Goal: Task Accomplishment & Management: Complete application form

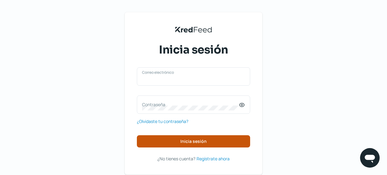
type input "[EMAIL_ADDRESS][DOMAIN_NAME]"
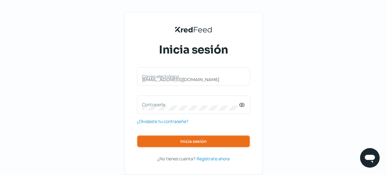
click at [199, 140] on span "Inicia sesión" at bounding box center [194, 141] width 26 height 4
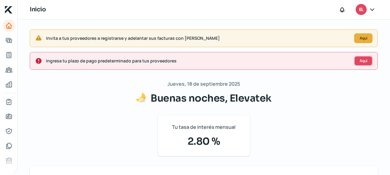
click at [360, 61] on span "Aquí" at bounding box center [363, 61] width 8 height 4
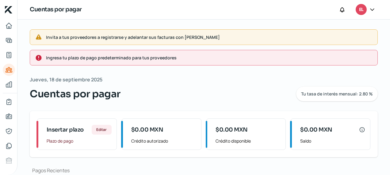
click at [119, 39] on span "Invita a tus proveedores a registrarse y adelantar sus facturas con [PERSON_NAM…" at bounding box center [209, 37] width 326 height 8
click at [9, 118] on icon "Información general" at bounding box center [8, 116] width 7 height 7
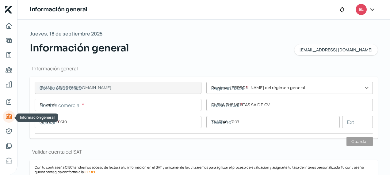
type input "[EMAIL_ADDRESS][DOMAIN_NAME]"
type input "Personas [PERSON_NAME] del régimen general"
type input "Elevatek"
type input "31 - 2231 - 0610"
type input "33 - 3146 - 3107"
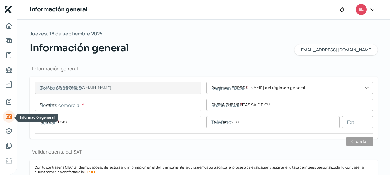
type input "ETV1608087R5"
type input "BBVA BANCOMER"
type input "012320001166836063"
type input "ARENQUE"
type input "2741"
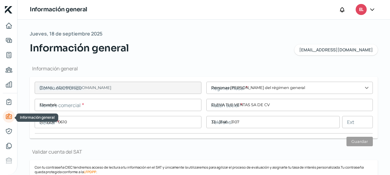
type input "45086"
type input "LOMA BONITA"
type input "ZAPOPAN"
type input "[GEOGRAPHIC_DATA]"
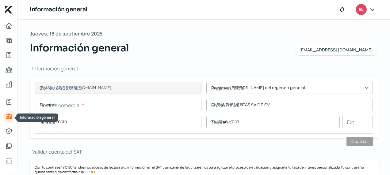
type input "TELMEX ETV Recibo-[DATE].pdf"
type input "ARENQUE"
type input "2741"
type input "45086"
type input "LOMA BONITA"
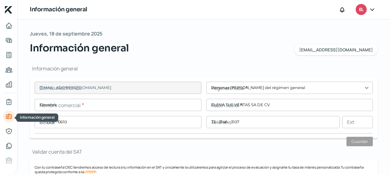
type input "ZAPOPAN"
type input "[GEOGRAPHIC_DATA]"
type input "B12807.pdf"
type input "1"
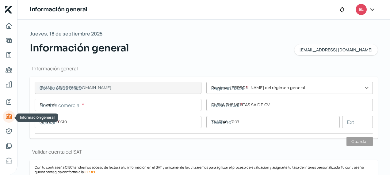
type input "0"
type input "Rentada"
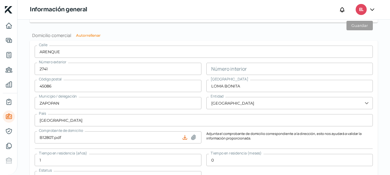
scroll to position [409, 0]
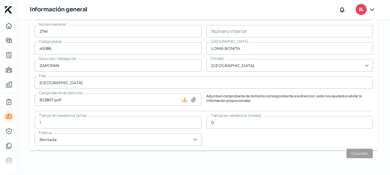
click at [390, 168] on html "Inicio | KredFeed Información general EL [DATE] Información general [EMAIL_ADDR…" at bounding box center [195, 87] width 390 height 175
click at [10, 129] on icon "Representantes" at bounding box center [9, 132] width 6 height 6
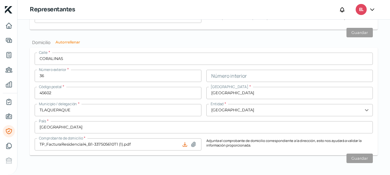
scroll to position [607, 0]
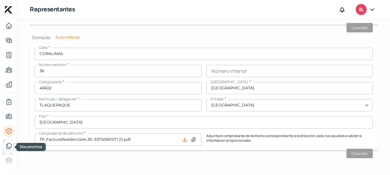
click at [10, 148] on icon "Documentos" at bounding box center [8, 146] width 5 height 6
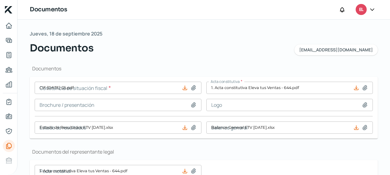
type input "CIF [DATE] (2).pdf"
type input "Estado de Resultados ETV [DATE].xlsx"
type input "Balance General ETV [DATE].xlsx"
type input "1. Acta constitutiva Eleva tus Ventas - 644.pdf"
type input "BANORTE [DATE] ETV.PDF"
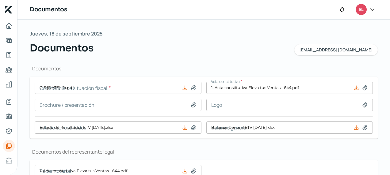
type input "BANORTE [DATE] ETV.PDF"
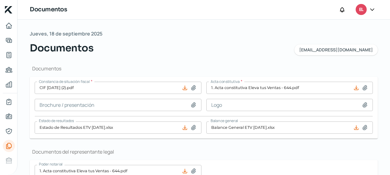
click at [192, 88] on icon at bounding box center [193, 88] width 6 height 6
type input "C:\fakepath\CSF ELEVA TUS VENTAS [DATE].pdf"
type input "CSF ELEVA TUS VENTAS [DATE].pdf"
click at [224, 51] on div "Documentos [EMAIL_ADDRESS][DOMAIN_NAME]" at bounding box center [204, 48] width 348 height 15
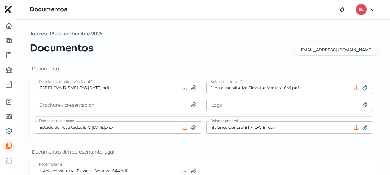
click at [9, 26] on icon "Inicio" at bounding box center [8, 25] width 7 height 7
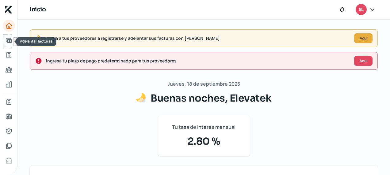
click at [9, 42] on icon "Adelantar facturas" at bounding box center [8, 40] width 7 height 7
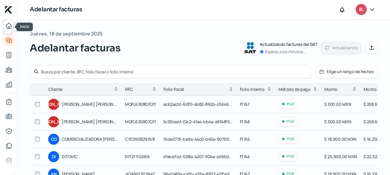
click at [9, 25] on icon "Inicio" at bounding box center [8, 25] width 7 height 7
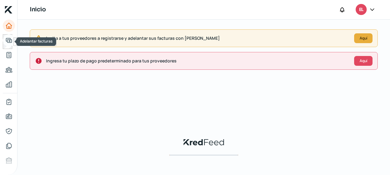
click at [11, 39] on icon "Adelantar facturas" at bounding box center [8, 40] width 7 height 7
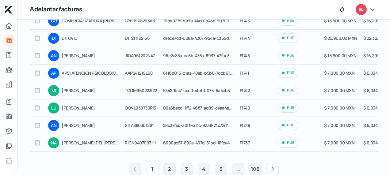
scroll to position [119, 0]
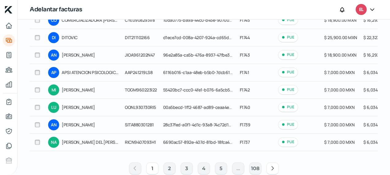
drag, startPoint x: 387, startPoint y: 100, endPoint x: 371, endPoint y: 55, distance: 47.3
click at [371, 55] on div "[DATE] Adelantar facturas Actualizando facturas del SAT Espera unos minutos... …" at bounding box center [203, 44] width 372 height 288
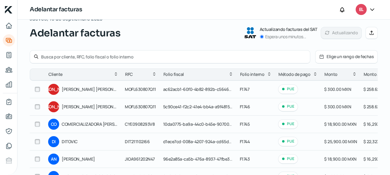
scroll to position [15, 0]
drag, startPoint x: 387, startPoint y: 56, endPoint x: 389, endPoint y: 108, distance: 51.8
click at [389, 108] on div "[DATE] Adelantar facturas Actualizando facturas del SAT Espera unos minutos... …" at bounding box center [203, 98] width 372 height 156
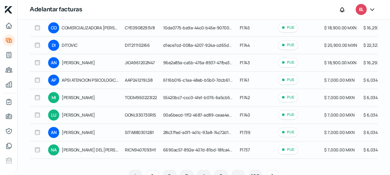
scroll to position [134, 0]
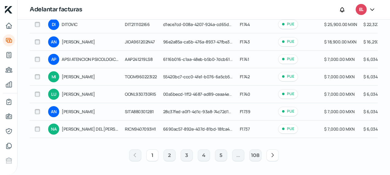
click at [272, 158] on icon at bounding box center [272, 155] width 6 height 6
click at [271, 154] on icon at bounding box center [272, 155] width 6 height 6
click at [9, 56] on icon "Tus créditos" at bounding box center [8, 54] width 7 height 7
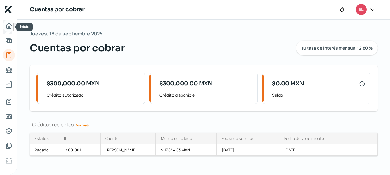
click at [9, 29] on icon "Inicio" at bounding box center [9, 26] width 6 height 6
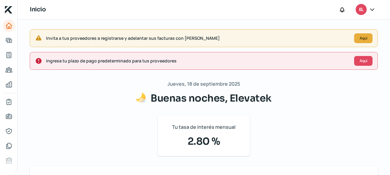
click at [371, 9] on icon at bounding box center [372, 10] width 4 height 2
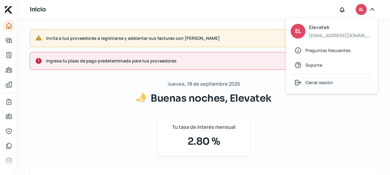
click at [330, 85] on span "Cerrar sesión" at bounding box center [319, 83] width 28 height 8
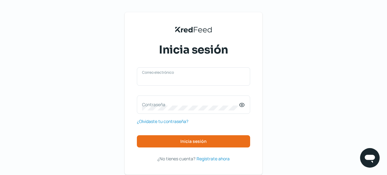
type input "[EMAIL_ADDRESS][DOMAIN_NAME]"
